Goal: Transaction & Acquisition: Purchase product/service

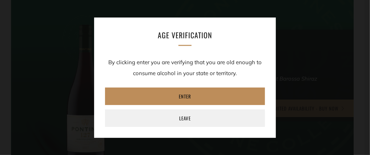
click at [182, 96] on link "Enter" at bounding box center [185, 95] width 160 height 17
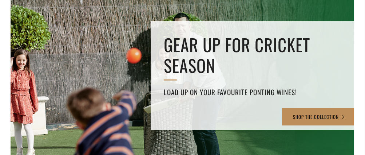
click at [304, 115] on link "SHOP THE COLLECTION" at bounding box center [319, 116] width 75 height 17
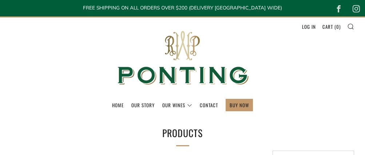
select select "title-ascending"
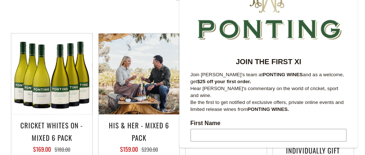
scroll to position [109, 0]
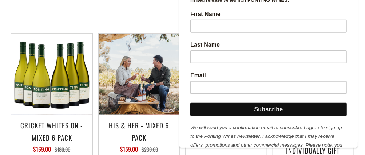
click at [182, 86] on div "JOIN THE FIRST XI Join Ricky's team at PONTING WINES and as a welcome, get $25 …" at bounding box center [268, 16] width 178 height 305
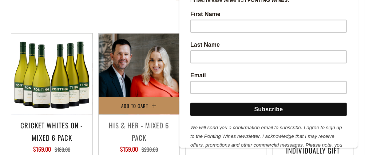
click at [176, 100] on div "Add to Cart" at bounding box center [139, 73] width 81 height 81
click at [106, 114] on button "Add to Cart" at bounding box center [139, 105] width 81 height 17
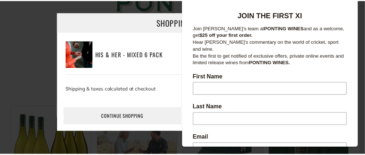
scroll to position [0, 0]
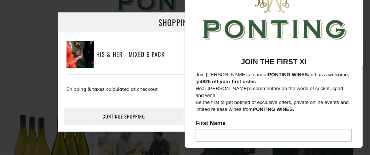
click at [30, 22] on div "Shopping Cart His & Her - Mixed 6 Pack − 1 + $159.00" at bounding box center [185, 77] width 370 height 139
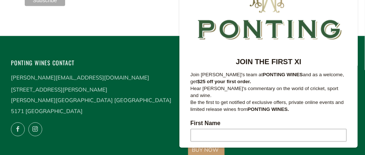
scroll to position [1965, 0]
click at [17, 122] on icon at bounding box center [17, 128] width 13 height 13
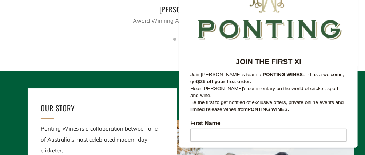
scroll to position [662, 0]
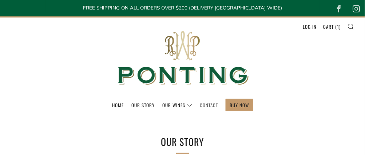
click at [209, 103] on link "Contact" at bounding box center [209, 105] width 18 height 12
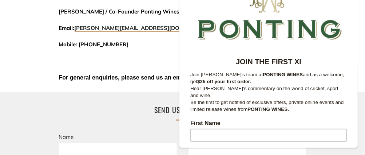
scroll to position [182, 0]
